Goal: Task Accomplishment & Management: Manage account settings

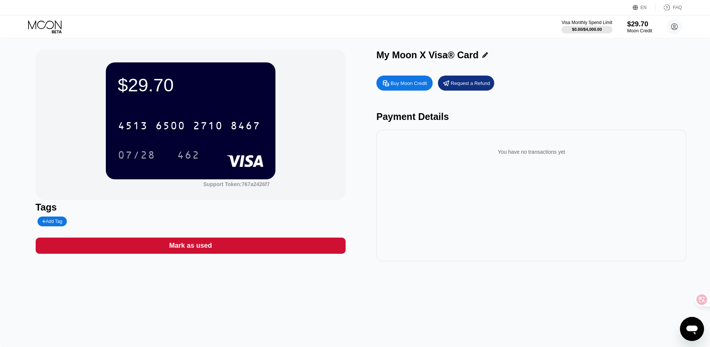
click at [637, 24] on div "$29.70" at bounding box center [639, 24] width 25 height 8
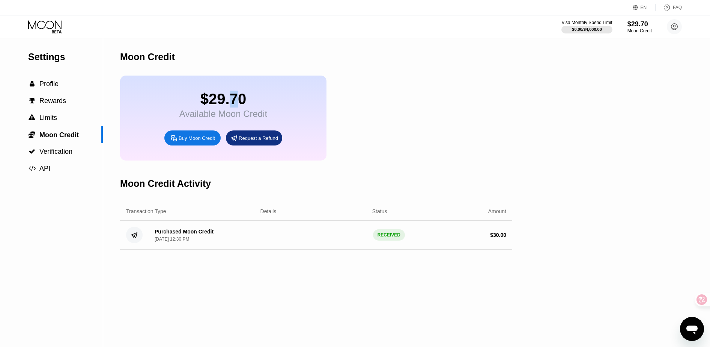
drag, startPoint x: 233, startPoint y: 103, endPoint x: 242, endPoint y: 104, distance: 9.1
click at [242, 104] on div "$29.70" at bounding box center [223, 99] width 88 height 17
click at [239, 107] on div "$29.70" at bounding box center [223, 99] width 88 height 17
drag, startPoint x: 246, startPoint y: 102, endPoint x: 208, endPoint y: 101, distance: 37.9
click at [208, 101] on div "$29.70" at bounding box center [223, 99] width 88 height 17
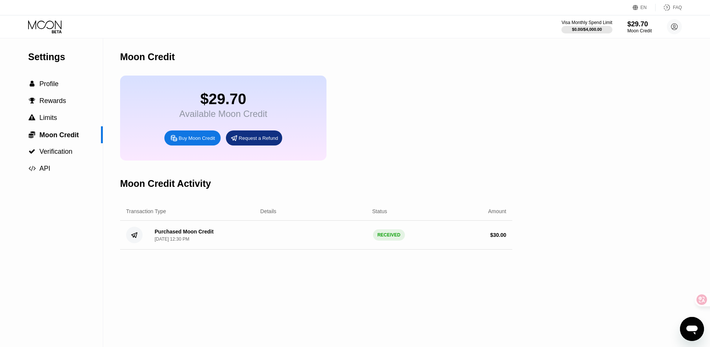
click at [193, 109] on div "Available Moon Credit" at bounding box center [223, 114] width 88 height 11
click at [356, 101] on div "$29.70 Available Moon Credit Buy Moon Credit Request a Refund" at bounding box center [316, 117] width 392 height 85
click at [359, 105] on div "$29.70 Available Moon Credit Buy Moon Credit Request a Refund" at bounding box center [316, 117] width 392 height 85
